Goal: Transaction & Acquisition: Obtain resource

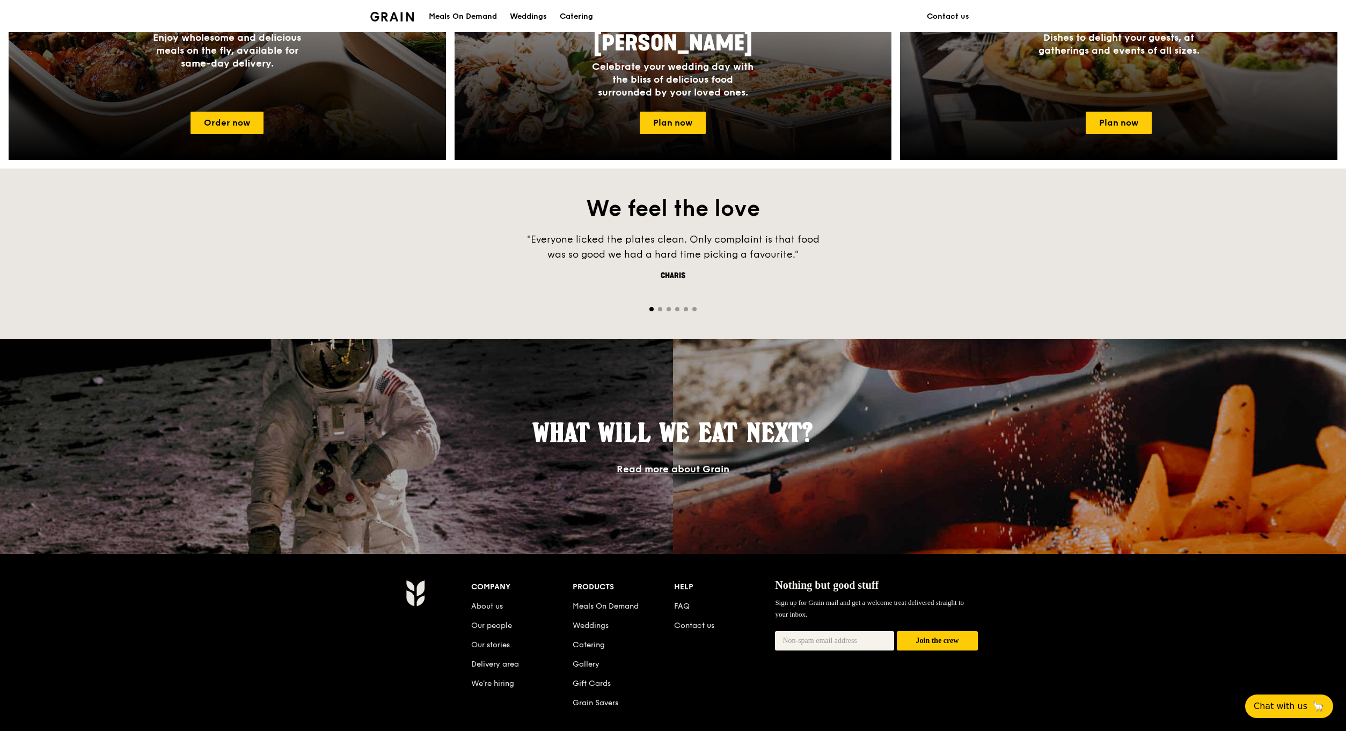
scroll to position [711, 0]
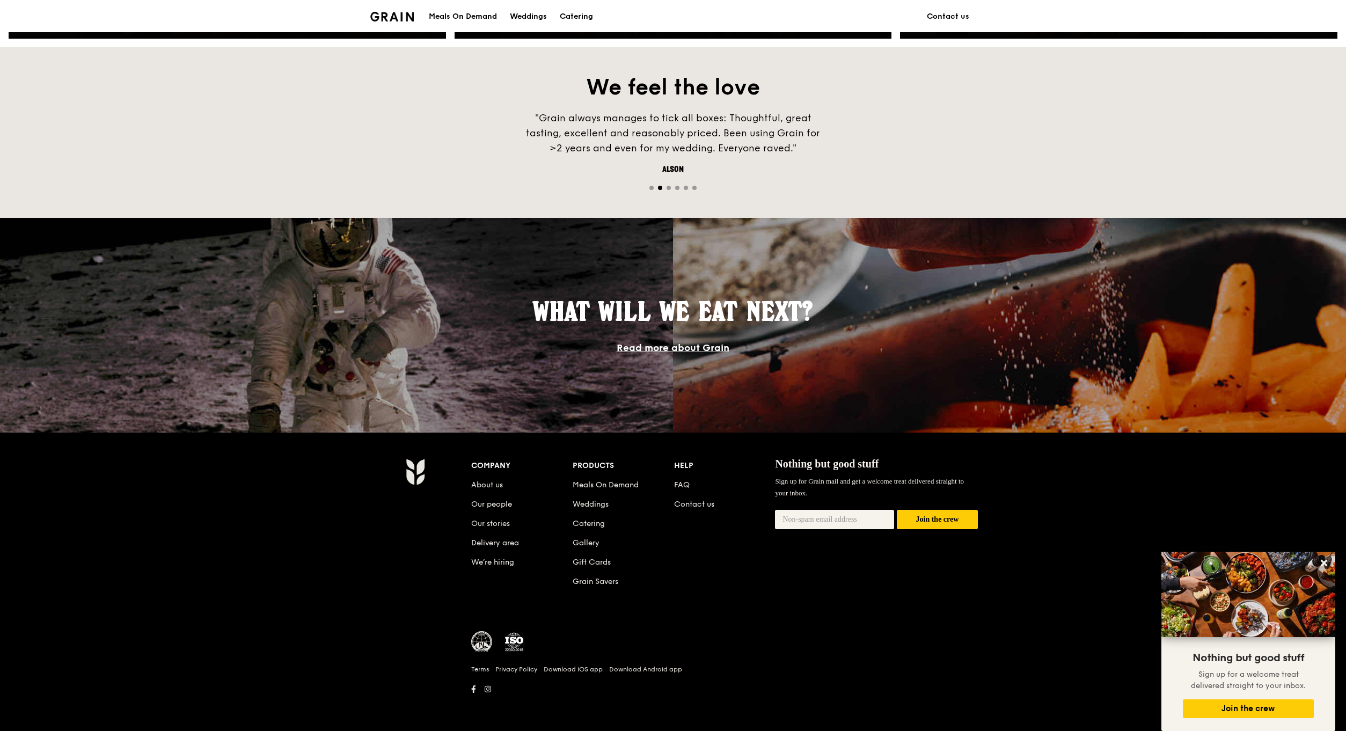
drag, startPoint x: 591, startPoint y: 522, endPoint x: 589, endPoint y: 478, distance: 44.0
click at [591, 522] on link "Catering" at bounding box center [588, 523] width 32 height 9
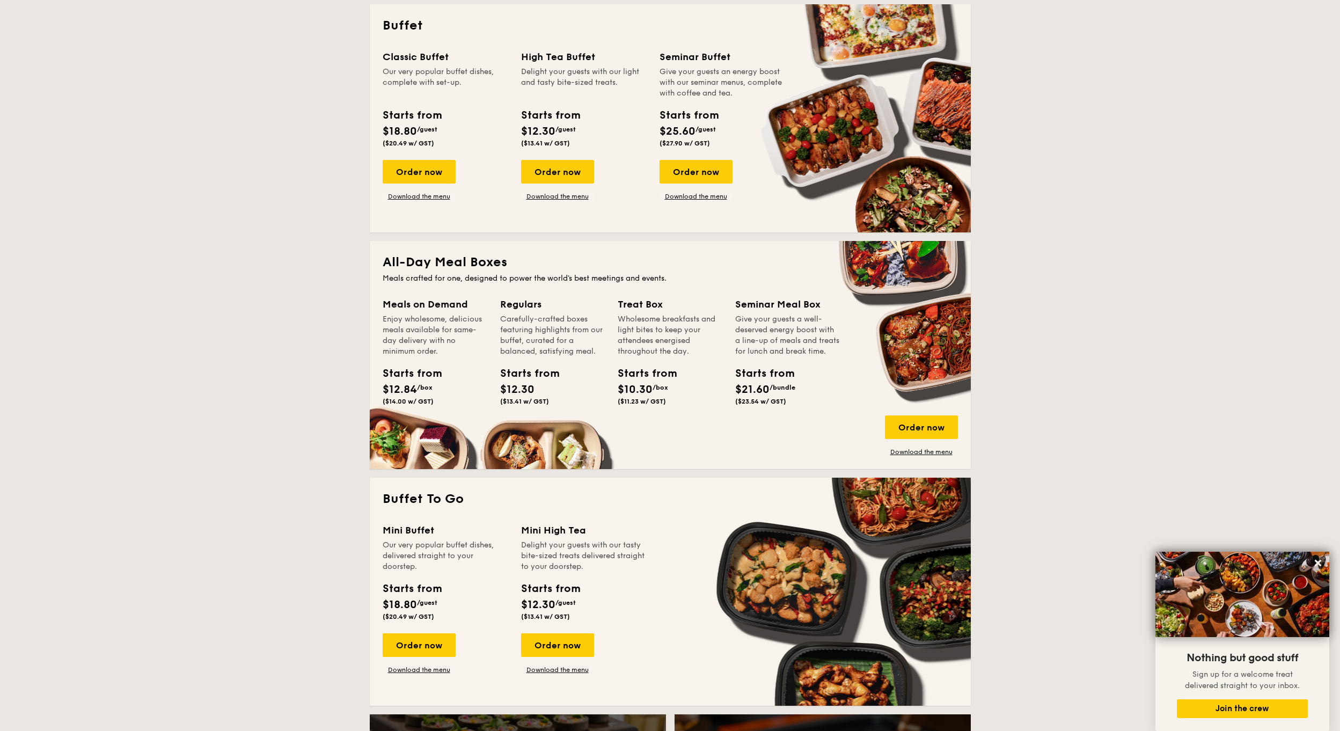
scroll to position [483, 0]
click at [545, 136] on span "$12.30" at bounding box center [538, 130] width 34 height 13
click at [557, 174] on div "Order now" at bounding box center [557, 171] width 73 height 24
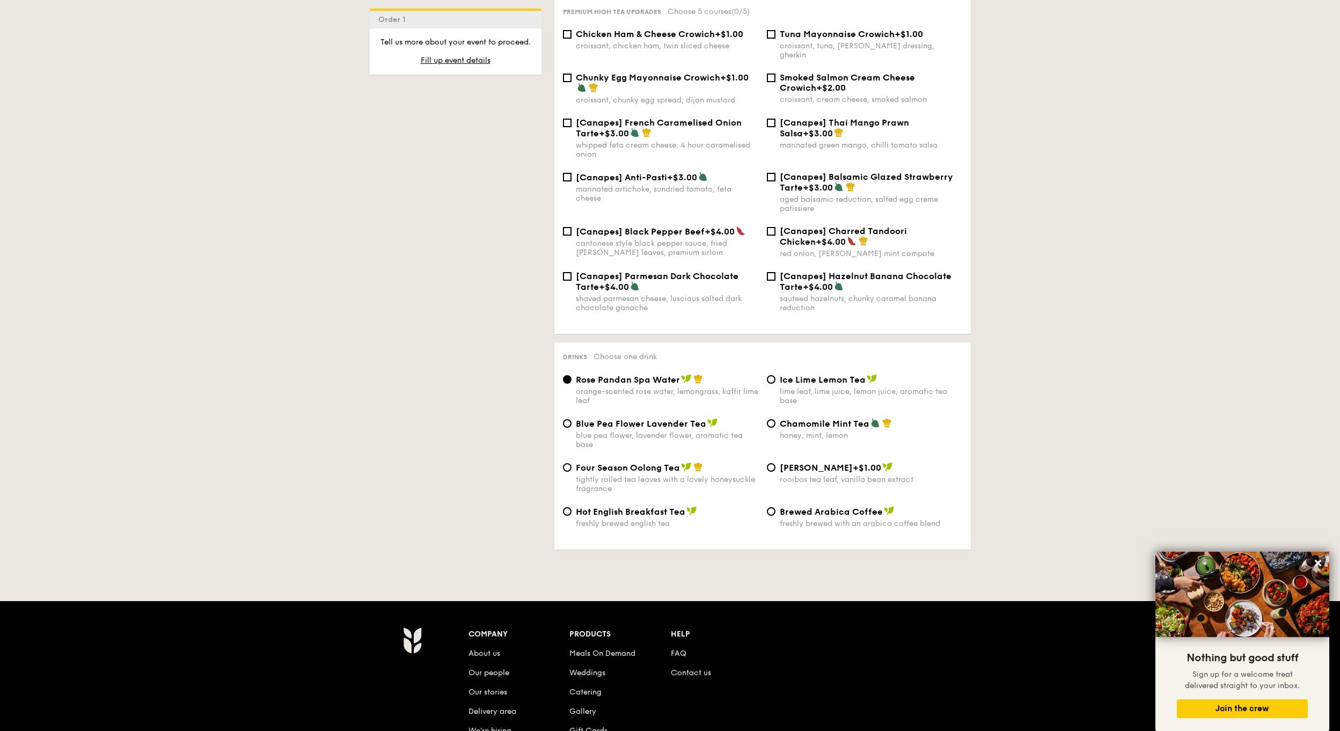
scroll to position [1599, 0]
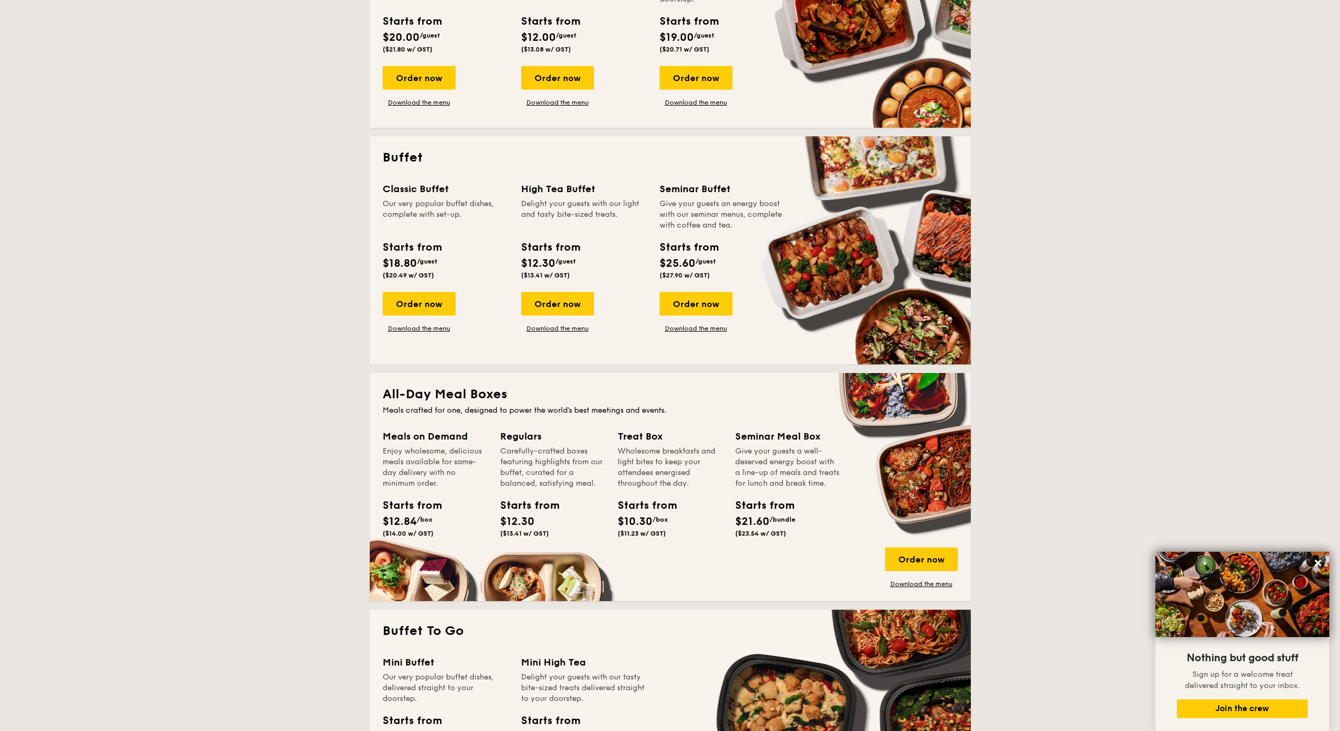
scroll to position [261, 0]
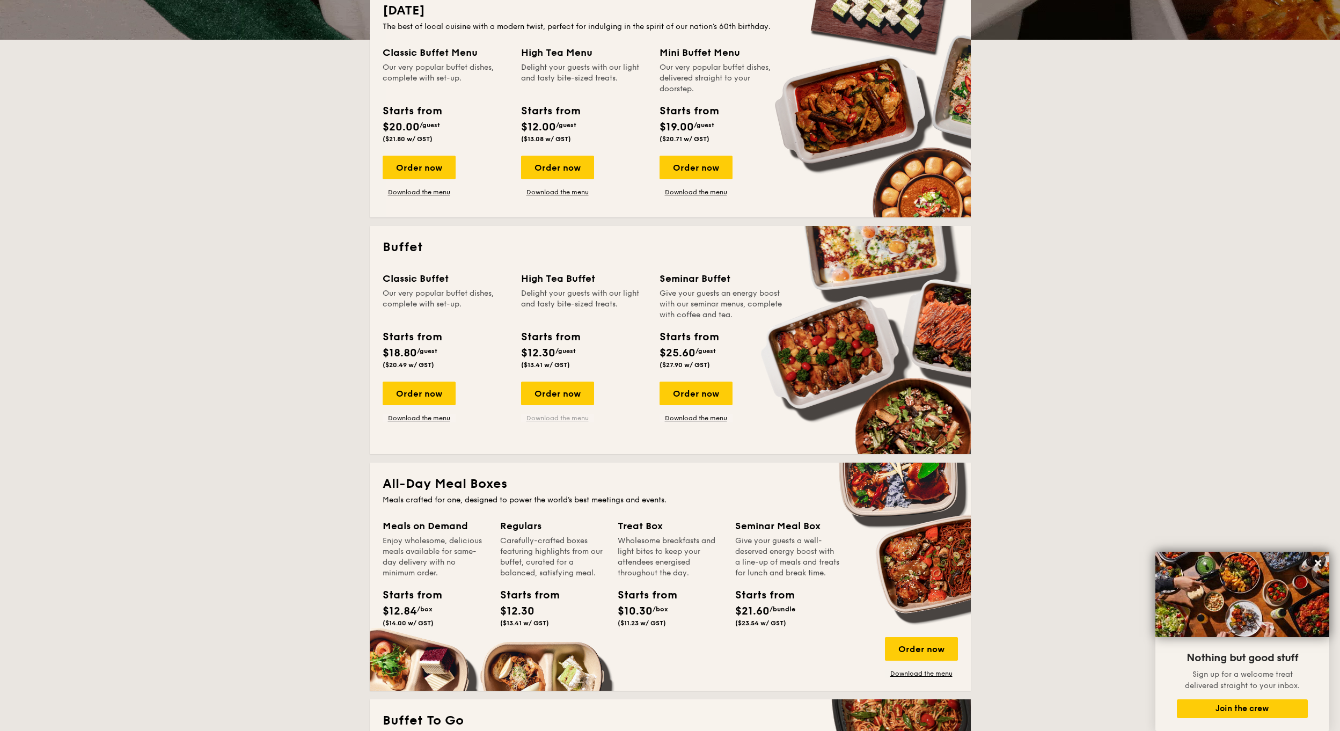
click at [549, 418] on link "Download the menu" at bounding box center [557, 418] width 73 height 9
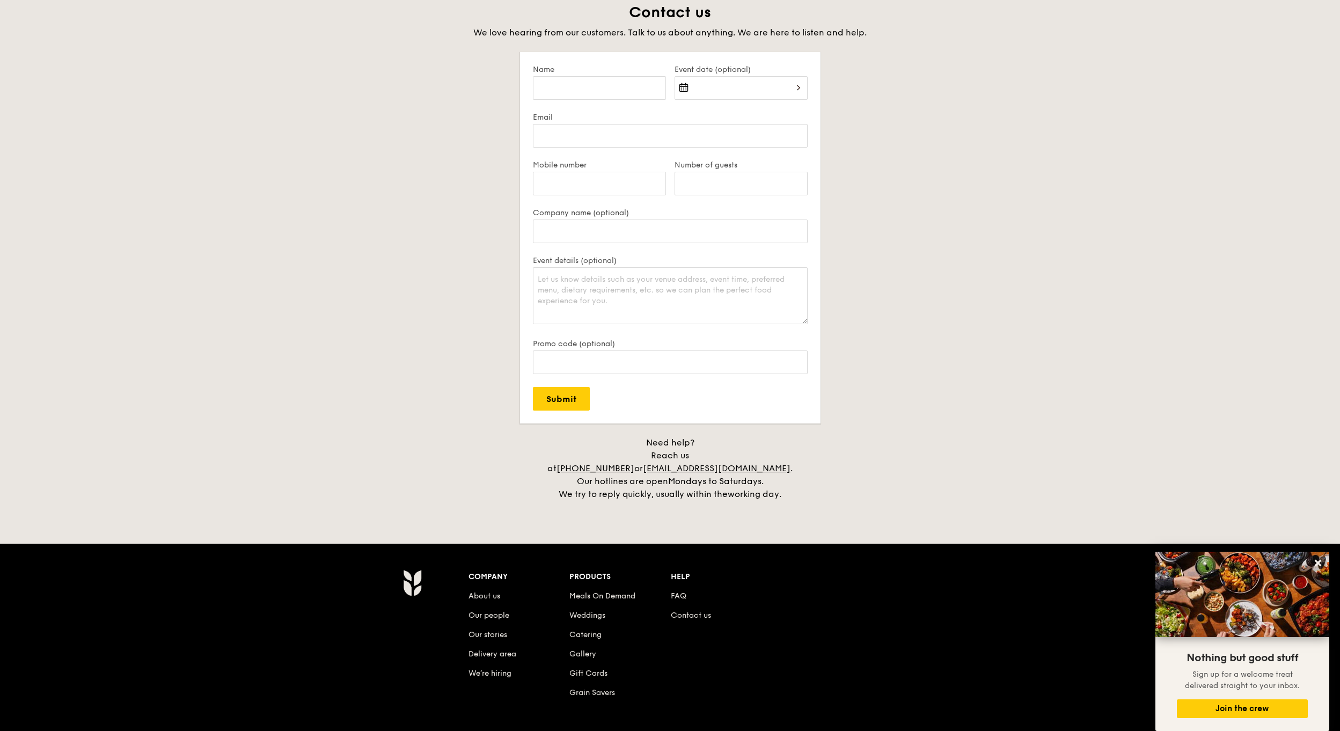
scroll to position [2179, 0]
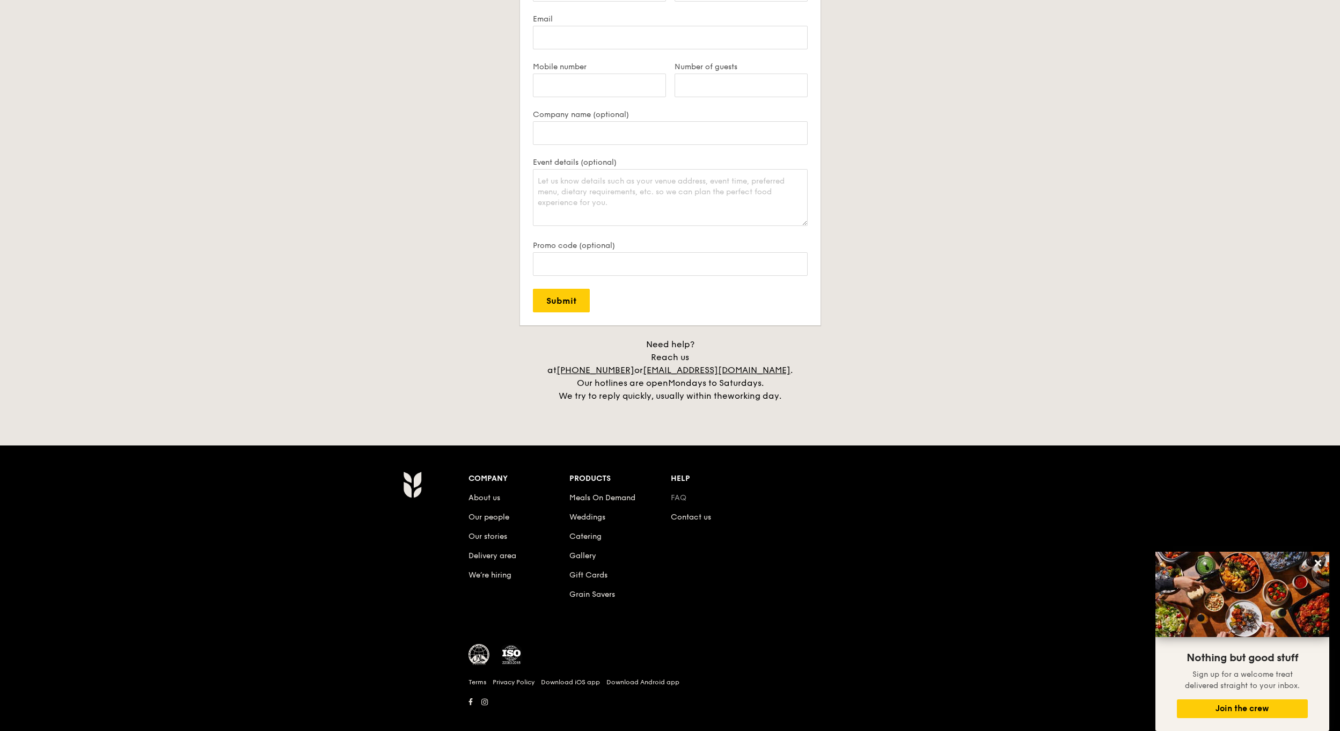
click at [680, 493] on link "FAQ" at bounding box center [679, 497] width 16 height 9
